Goal: Navigation & Orientation: Find specific page/section

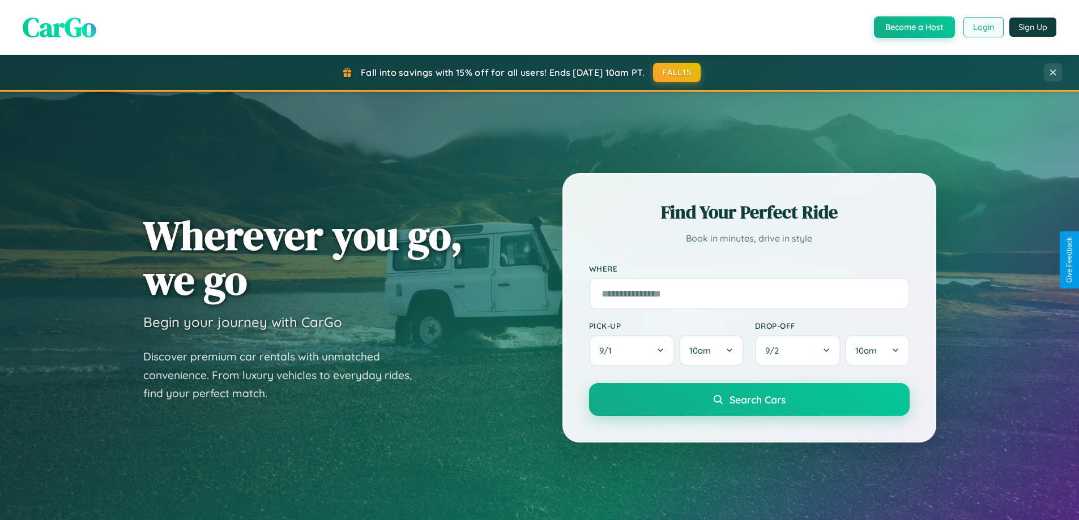
click at [983, 27] on button "Login" at bounding box center [983, 27] width 40 height 20
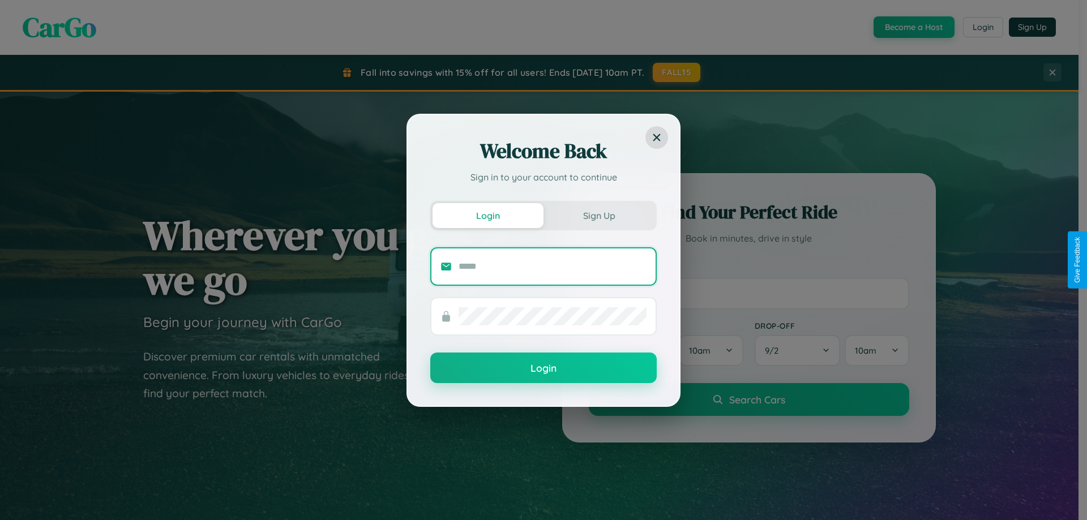
click at [553, 266] on input "text" at bounding box center [553, 267] width 188 height 18
type input "**********"
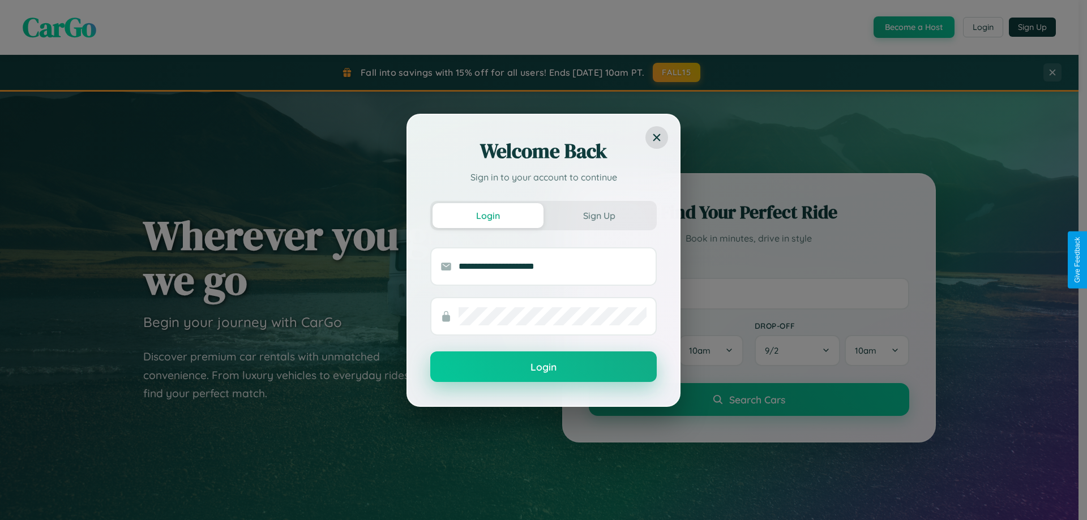
click at [544, 367] on button "Login" at bounding box center [543, 367] width 227 height 31
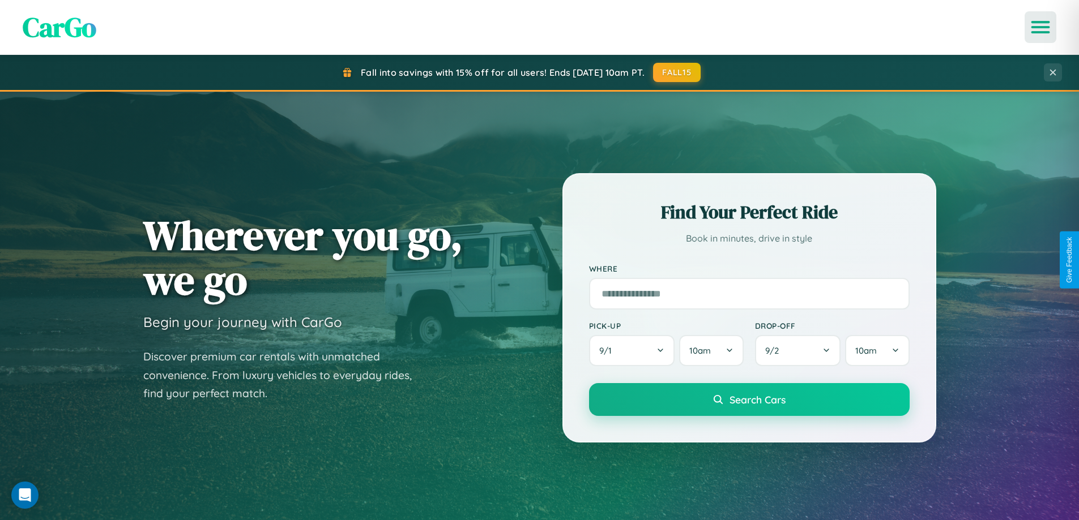
click at [1040, 27] on icon "Open menu" at bounding box center [1040, 27] width 16 height 10
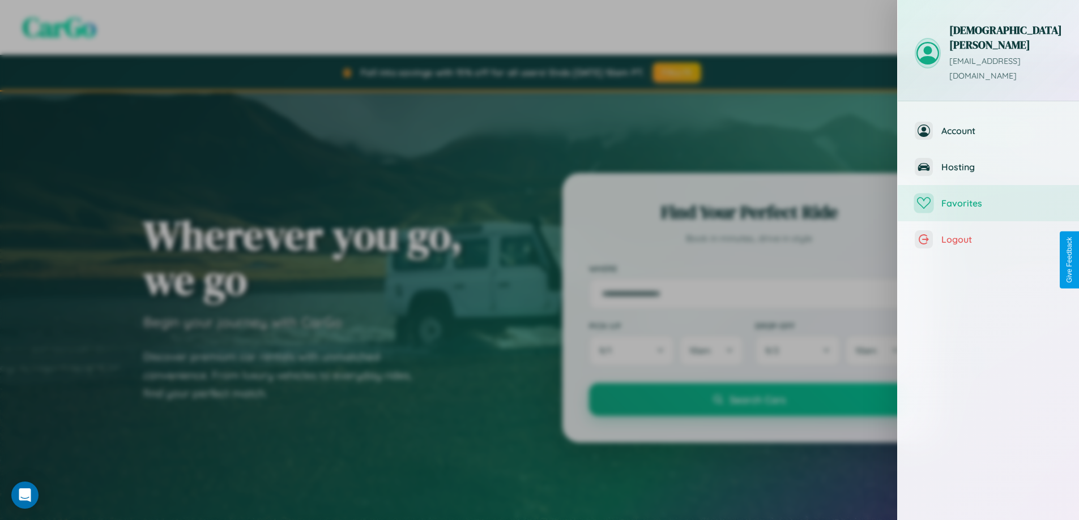
click at [988, 198] on span "Favorites" at bounding box center [1001, 203] width 121 height 11
